Goal: Information Seeking & Learning: Learn about a topic

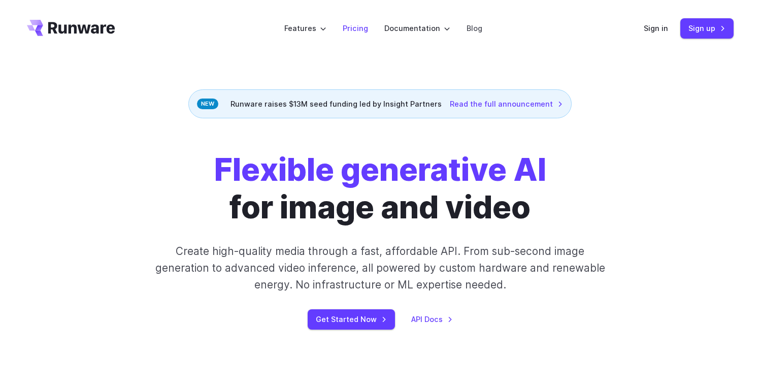
click at [354, 25] on link "Pricing" at bounding box center [355, 28] width 25 height 12
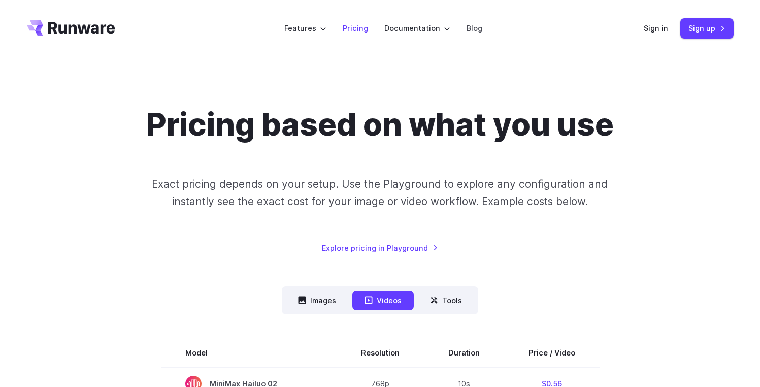
click at [354, 29] on link "Pricing" at bounding box center [355, 28] width 25 height 12
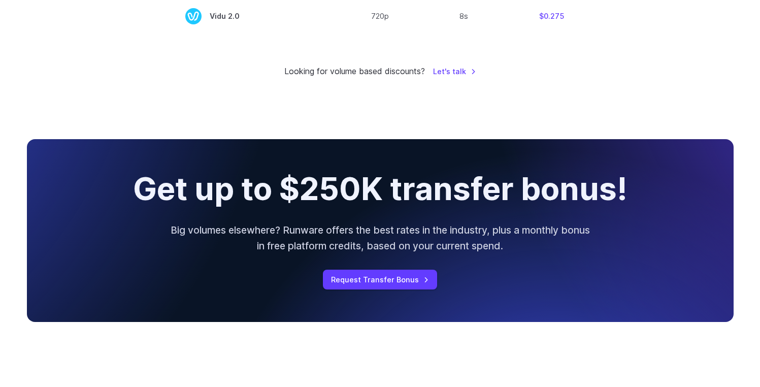
scroll to position [1025, 0]
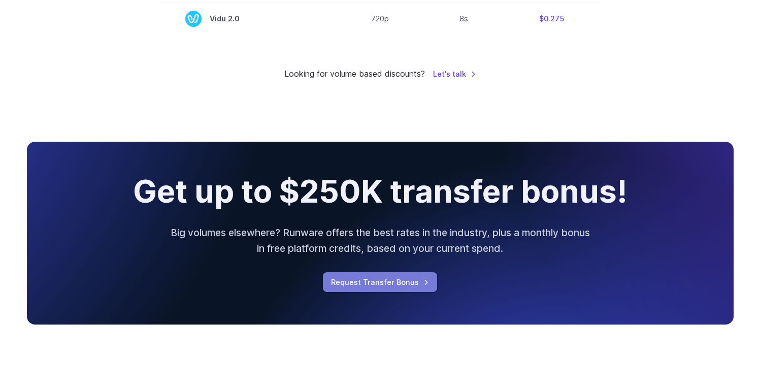
click at [403, 285] on link "Request Transfer Bonus" at bounding box center [380, 282] width 114 height 20
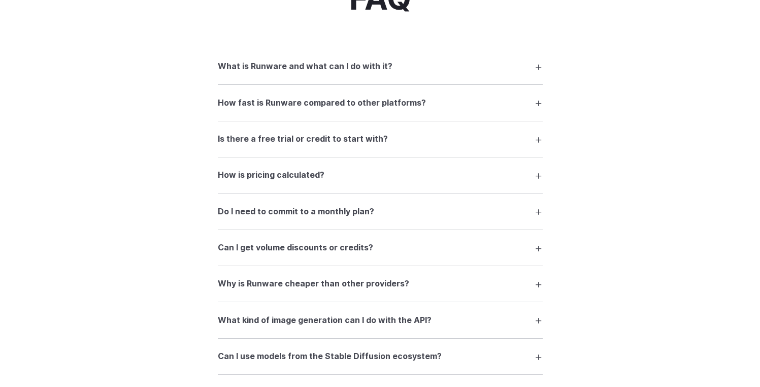
scroll to position [1410, 0]
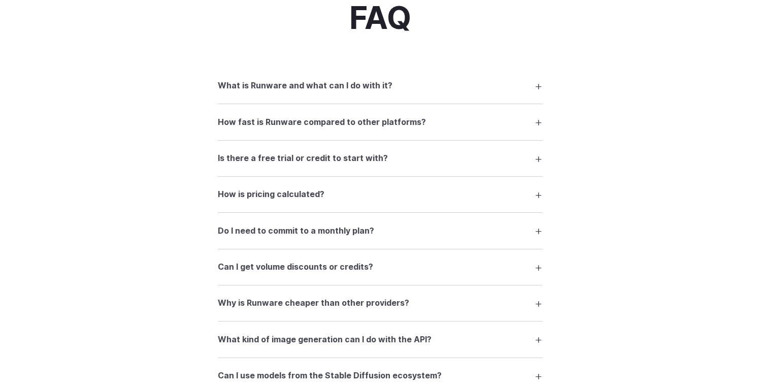
click at [343, 81] on summary "What is Runware and what can I do with it?" at bounding box center [380, 85] width 325 height 19
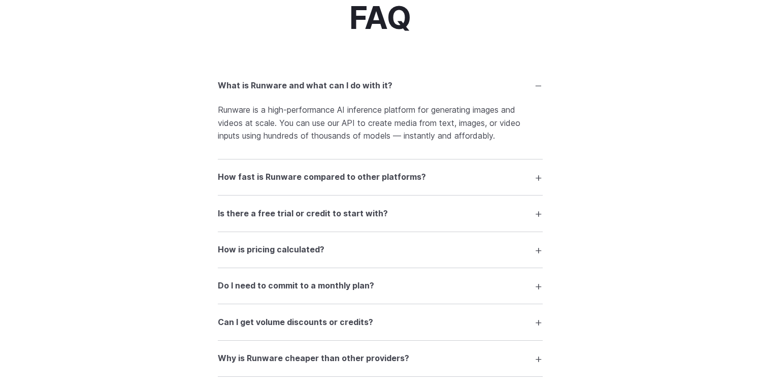
click at [383, 219] on summary "Is there a free trial or credit to start with?" at bounding box center [380, 213] width 325 height 19
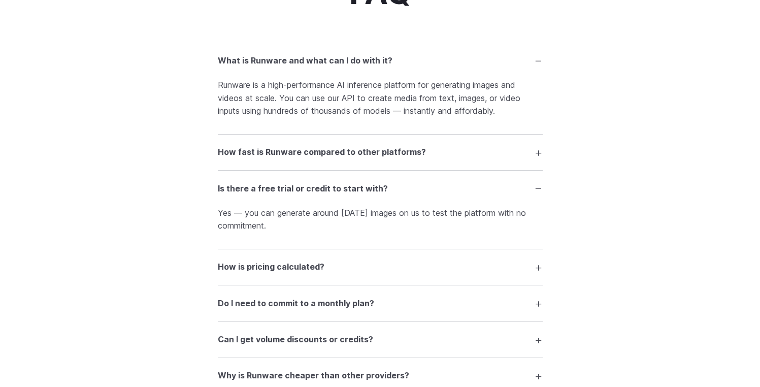
scroll to position [1439, 0]
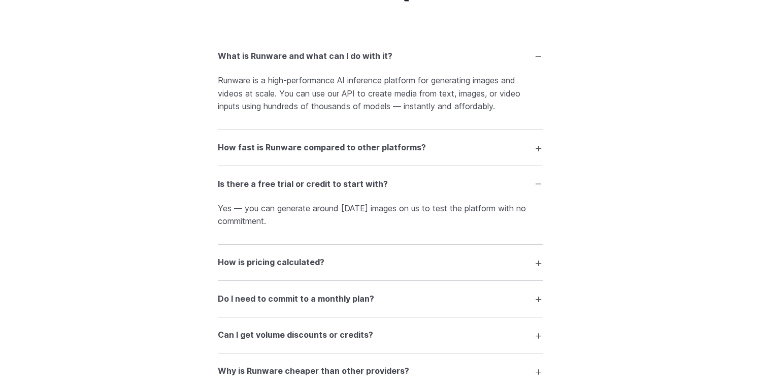
click at [356, 187] on h3 "Is there a free trial or credit to start with?" at bounding box center [303, 184] width 170 height 13
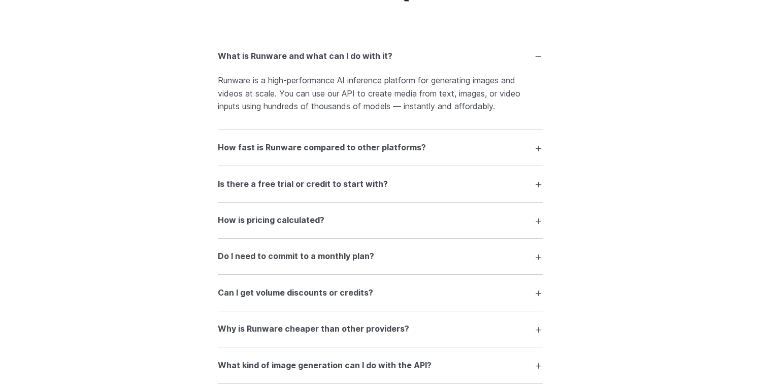
click at [329, 225] on summary "How is pricing calculated?" at bounding box center [380, 220] width 325 height 19
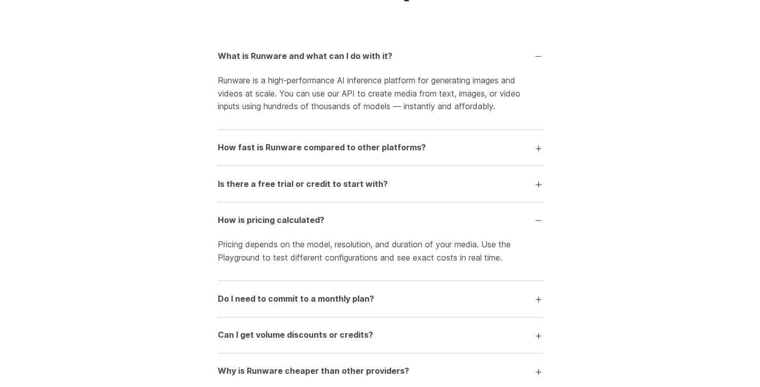
click at [329, 225] on summary "How is pricing calculated?" at bounding box center [380, 220] width 325 height 19
